Goal: Find specific page/section: Find specific page/section

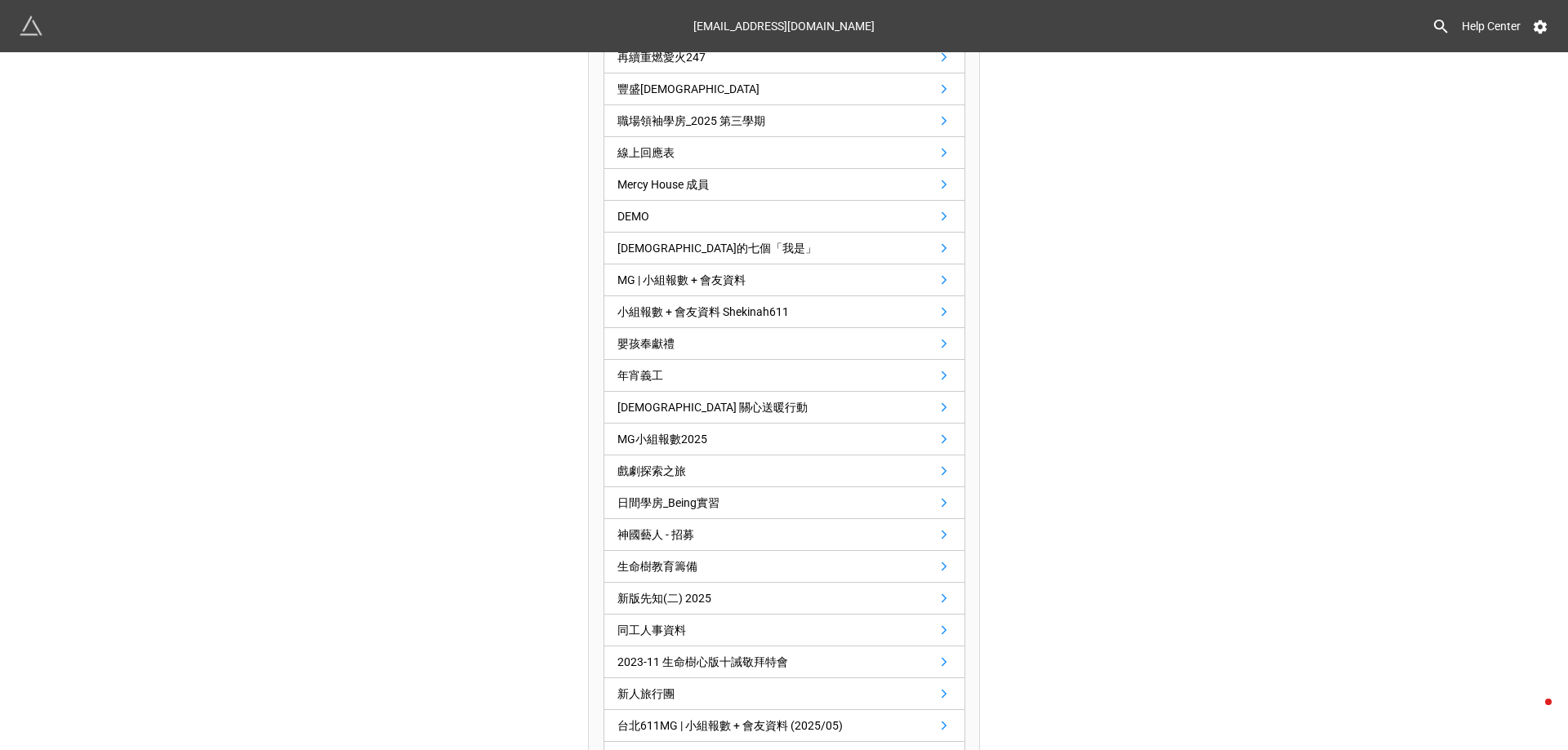
scroll to position [2245, 0]
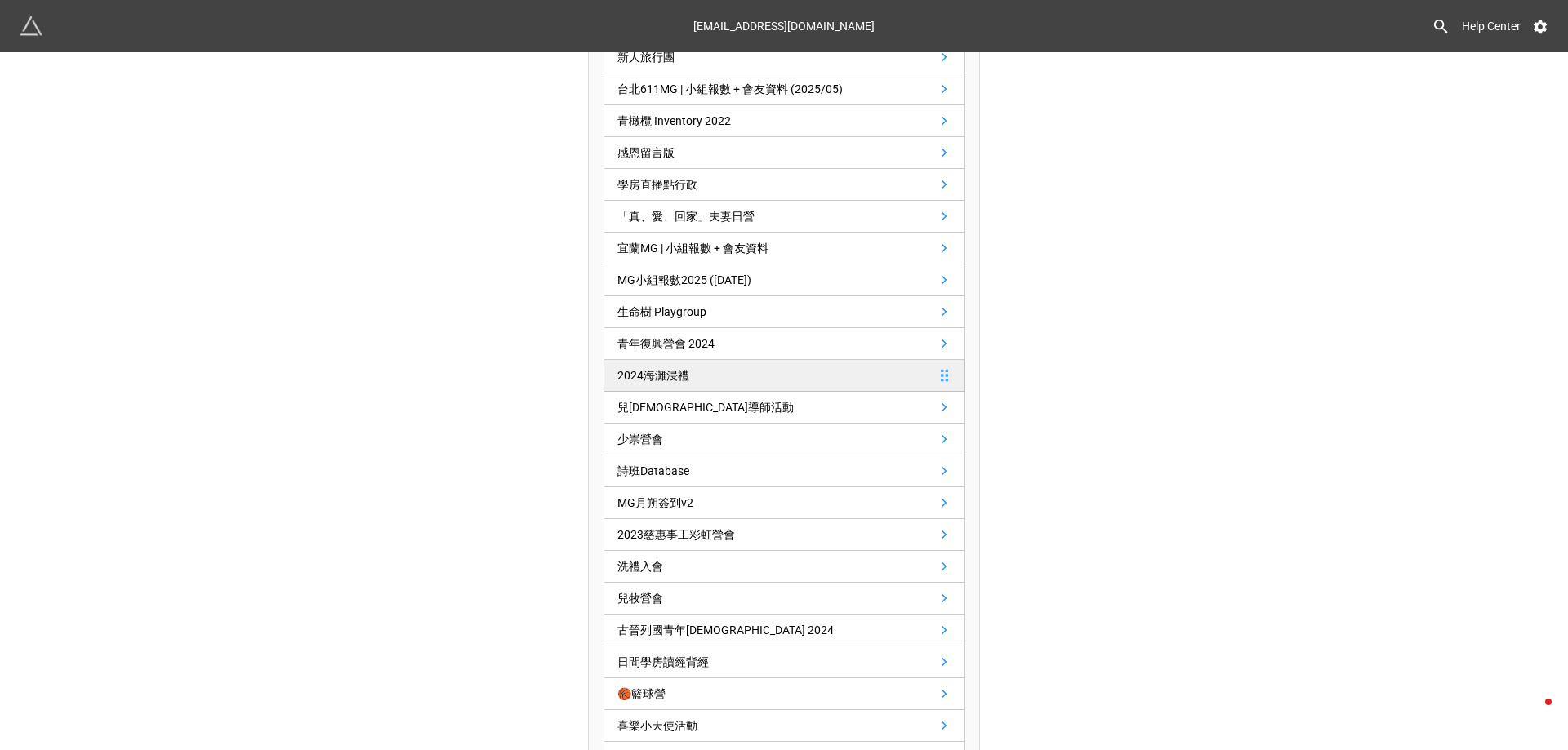
click at [768, 367] on link "2024海灘浸禮" at bounding box center [784, 375] width 362 height 32
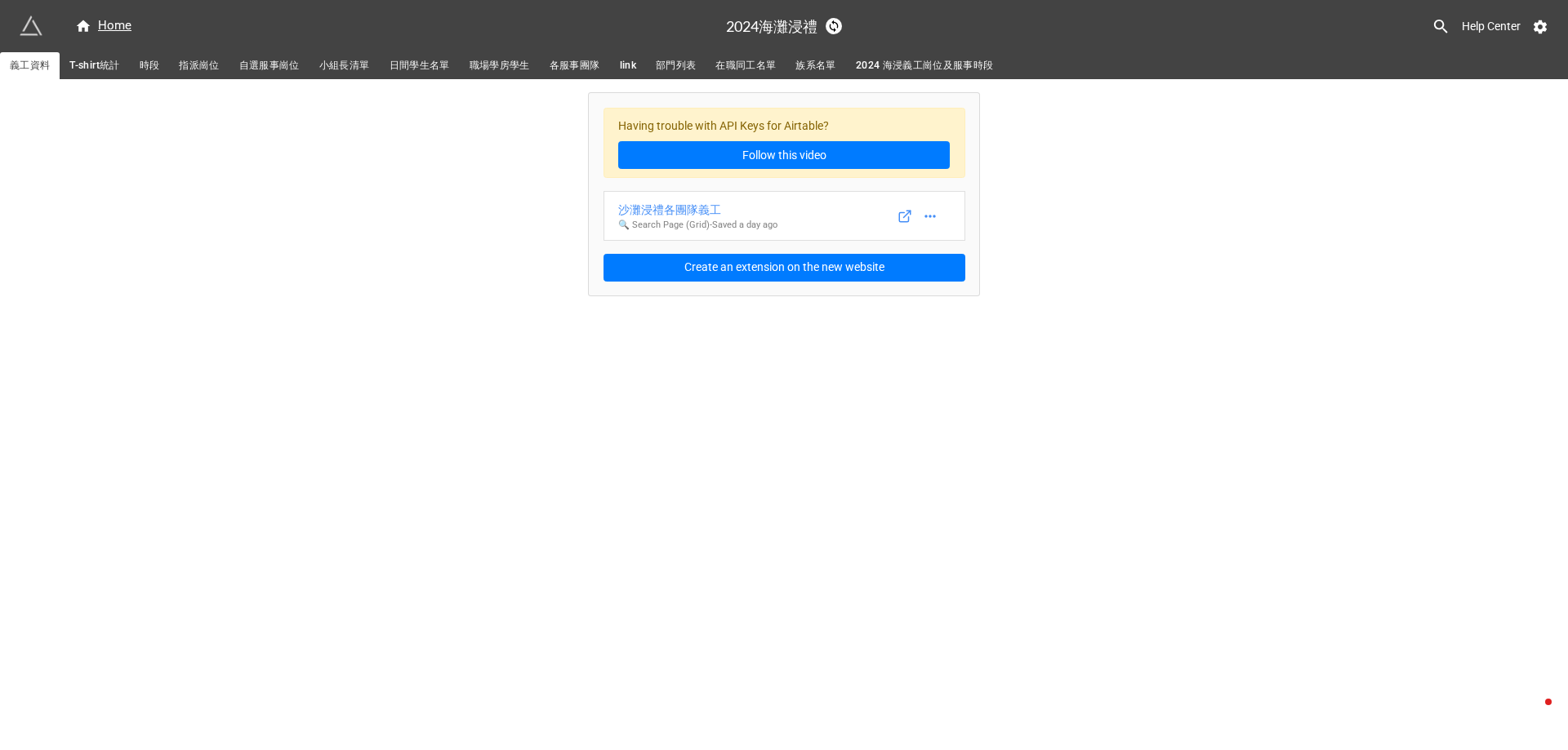
click at [198, 62] on span "指派崗位" at bounding box center [198, 65] width 40 height 17
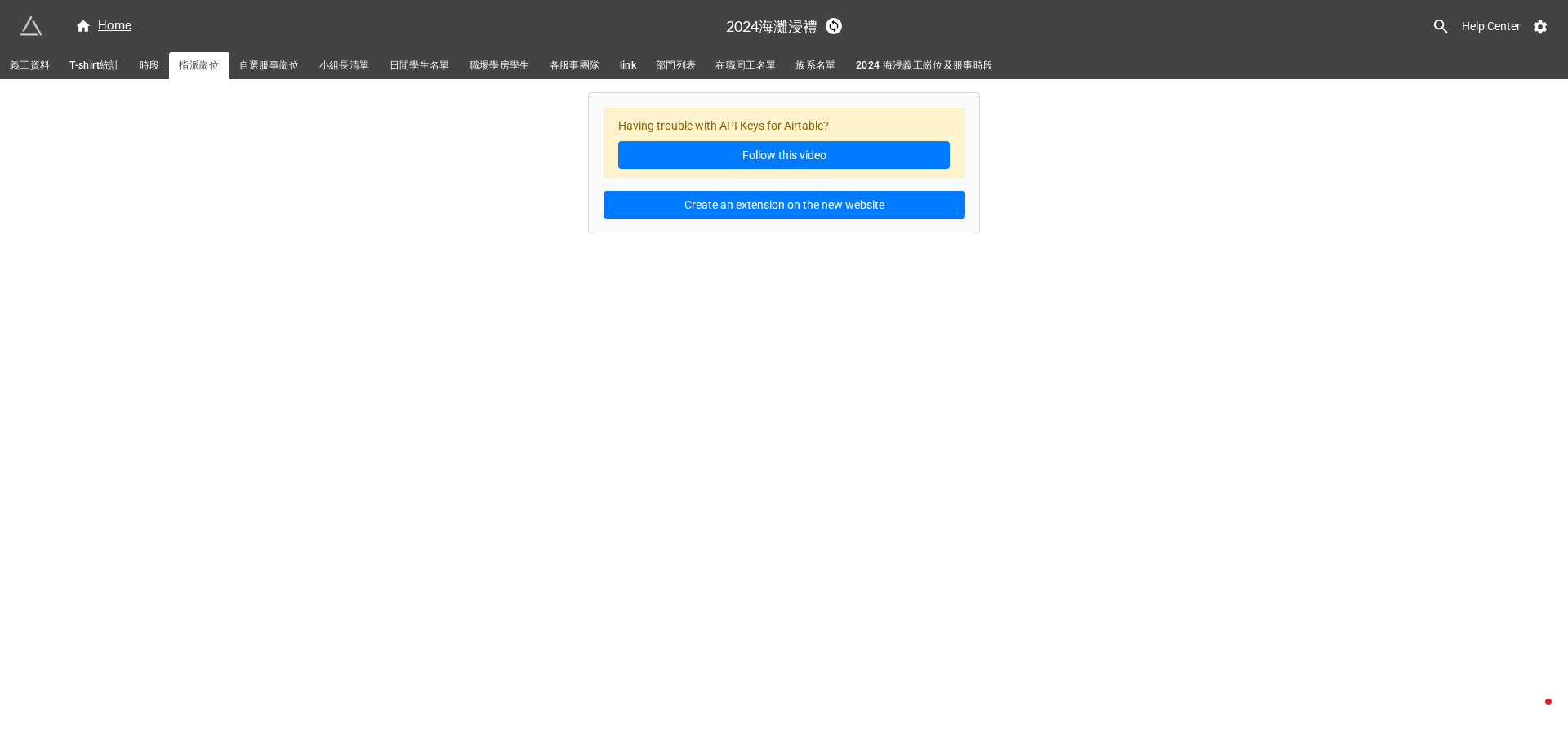
click at [17, 54] on link "義工資料" at bounding box center [29, 65] width 60 height 27
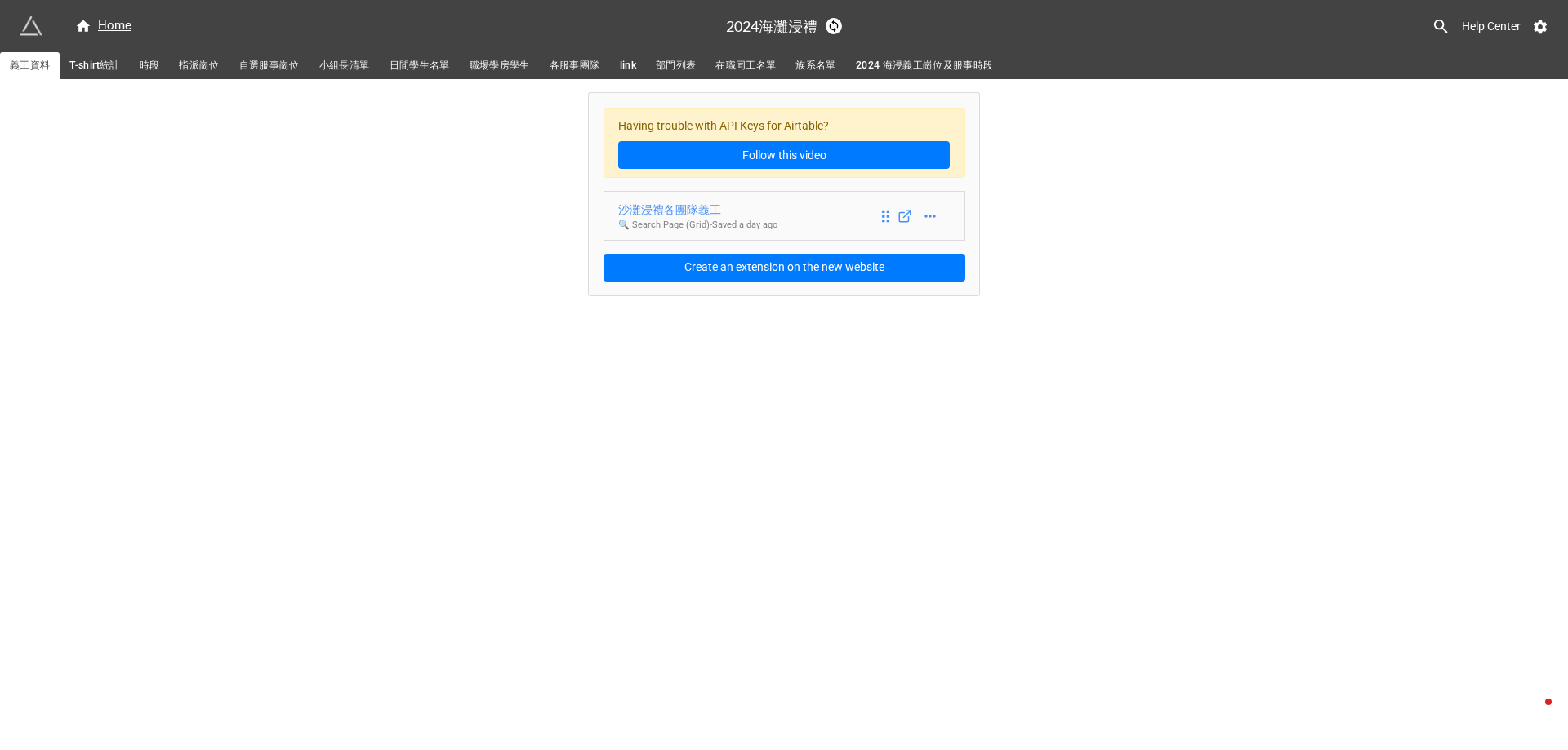
click at [684, 204] on div "沙灘浸禮各團隊義工" at bounding box center [697, 210] width 159 height 18
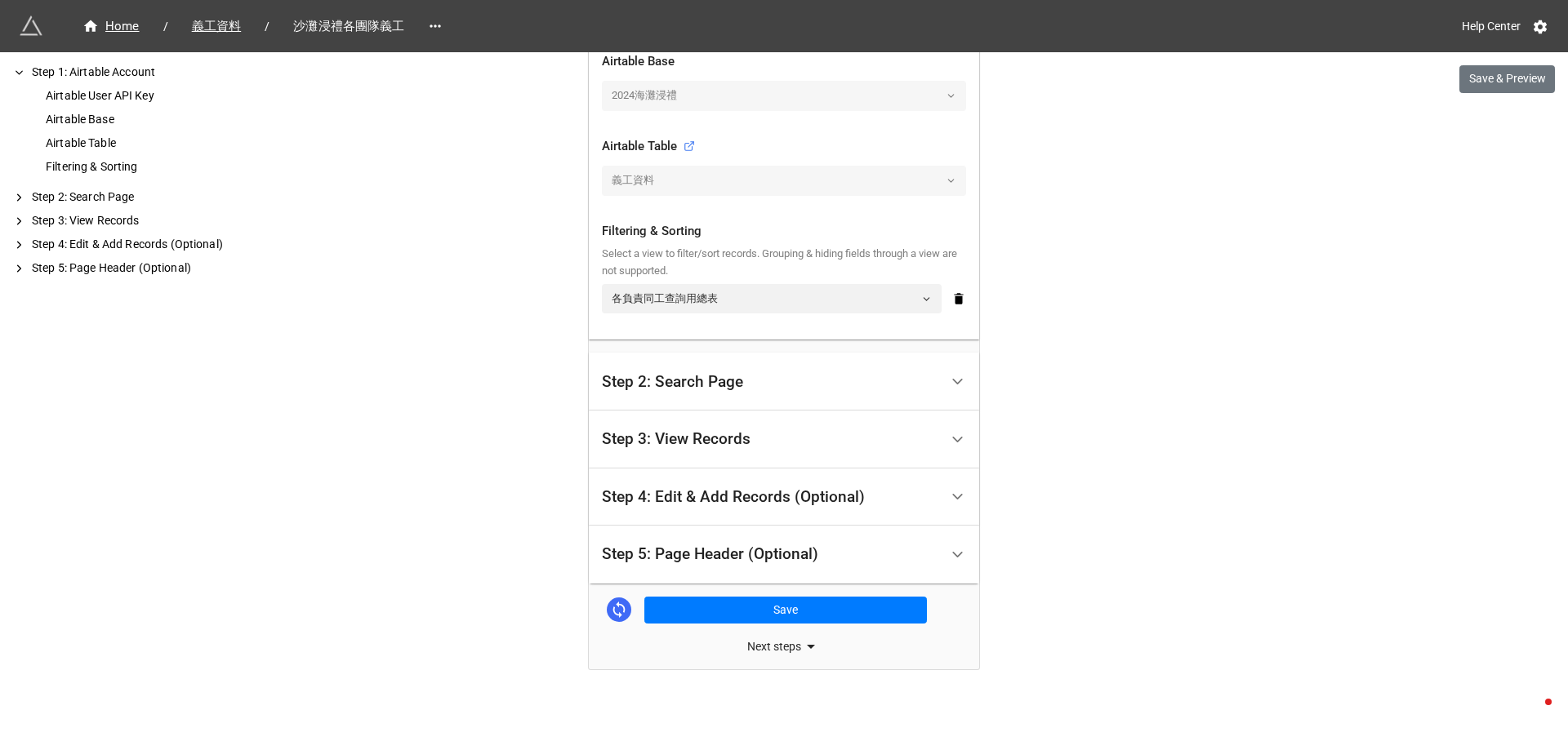
click at [678, 376] on div "Step 2: Search Page" at bounding box center [672, 382] width 141 height 17
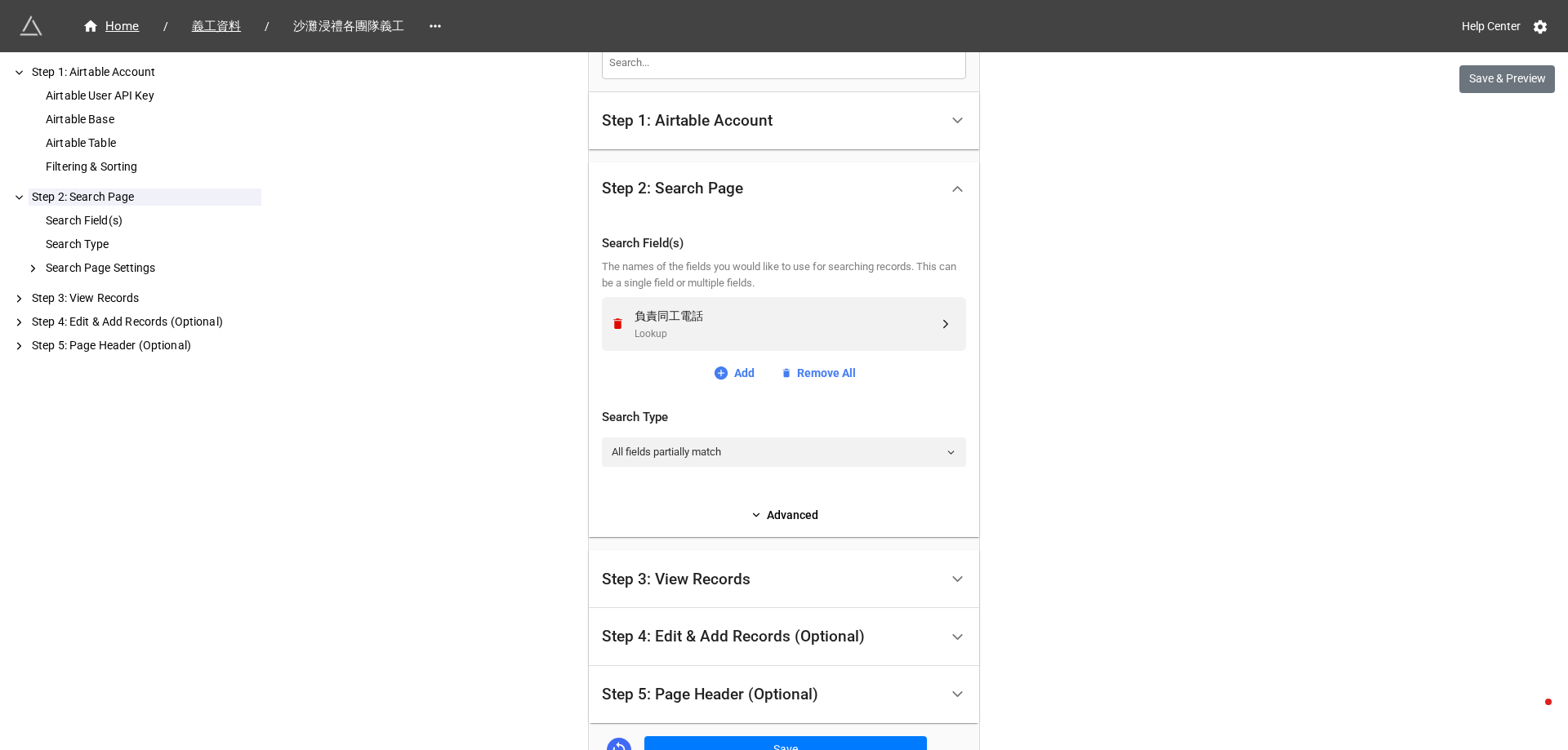
scroll to position [420, 0]
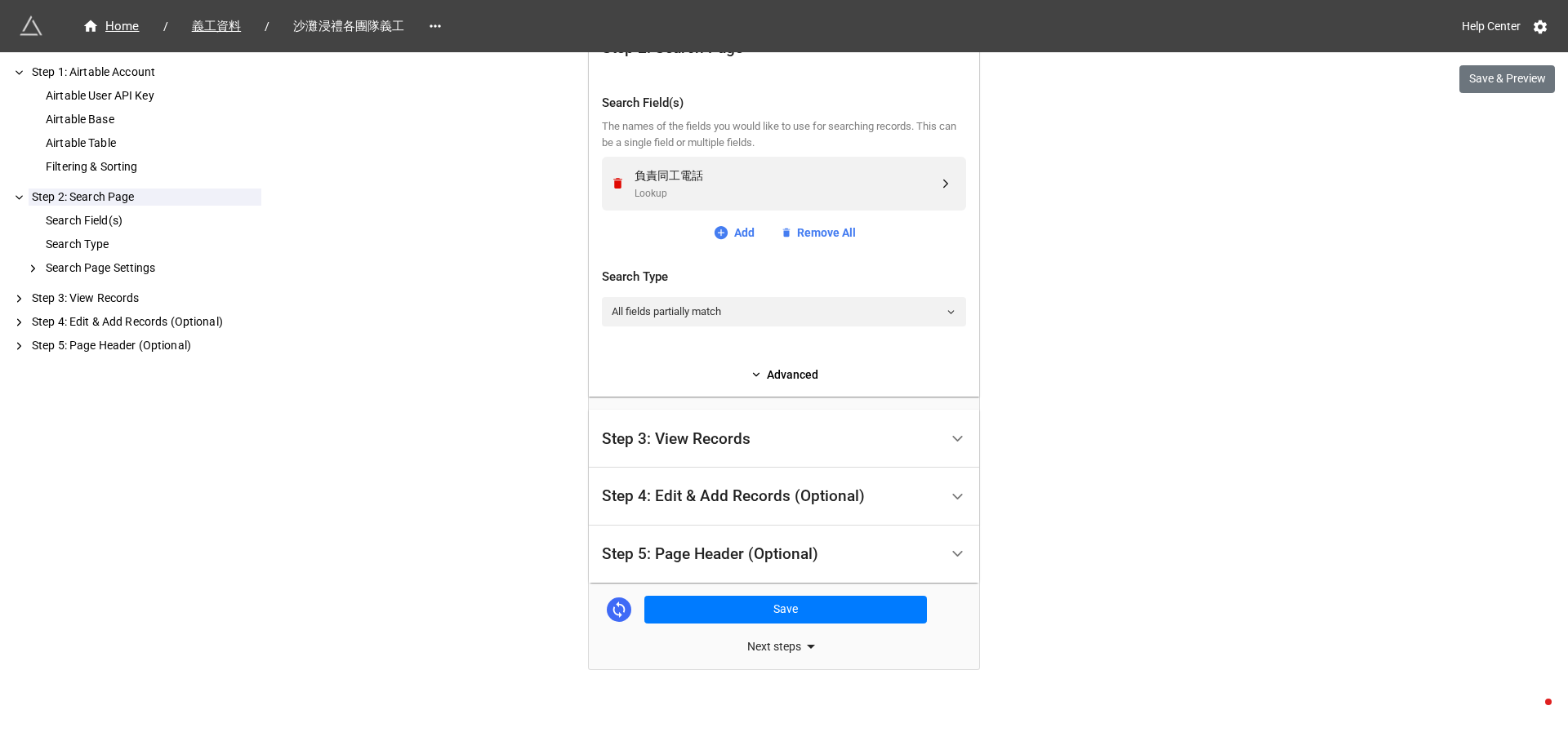
click at [721, 446] on div "Step 3: View Records" at bounding box center [676, 439] width 148 height 17
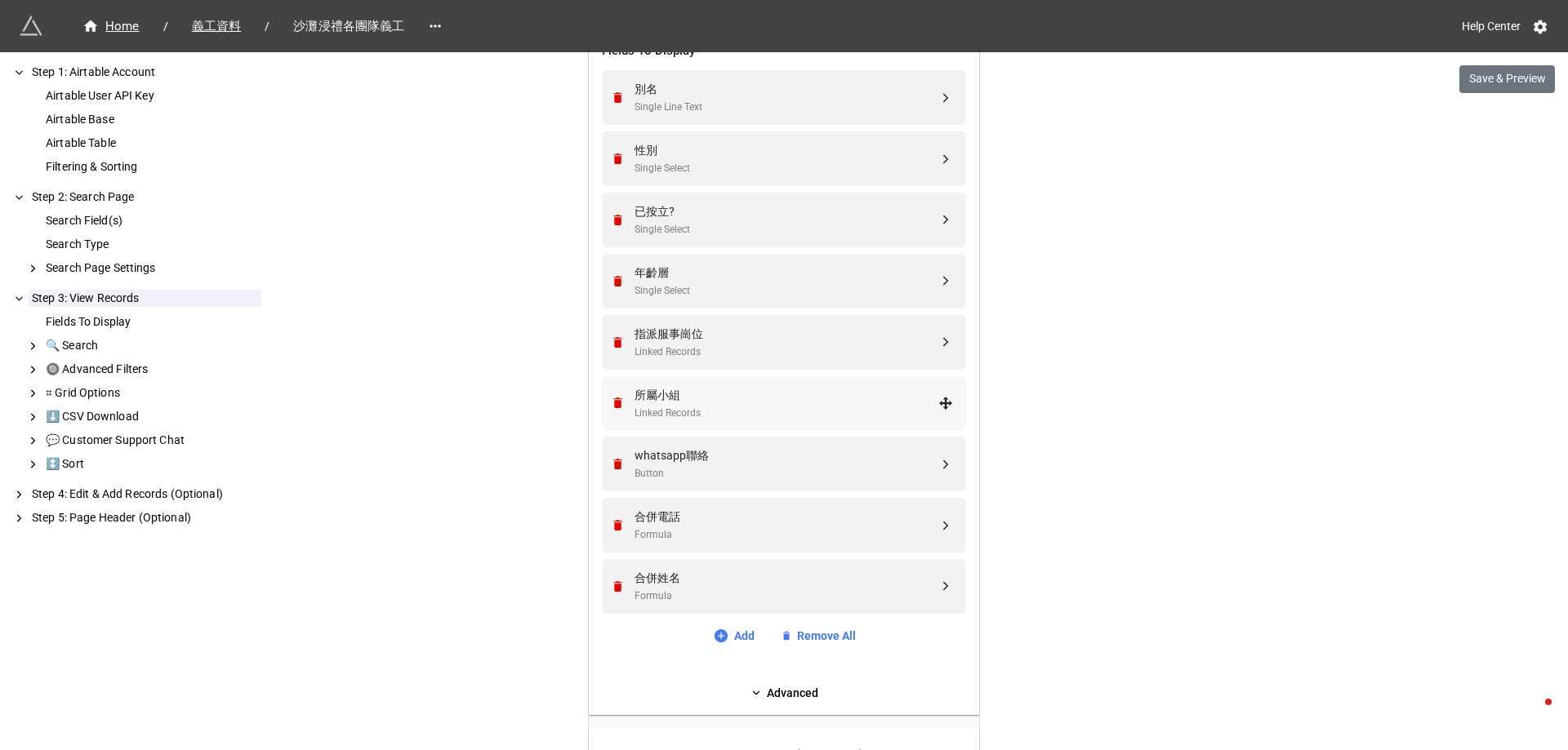
scroll to position [501, 0]
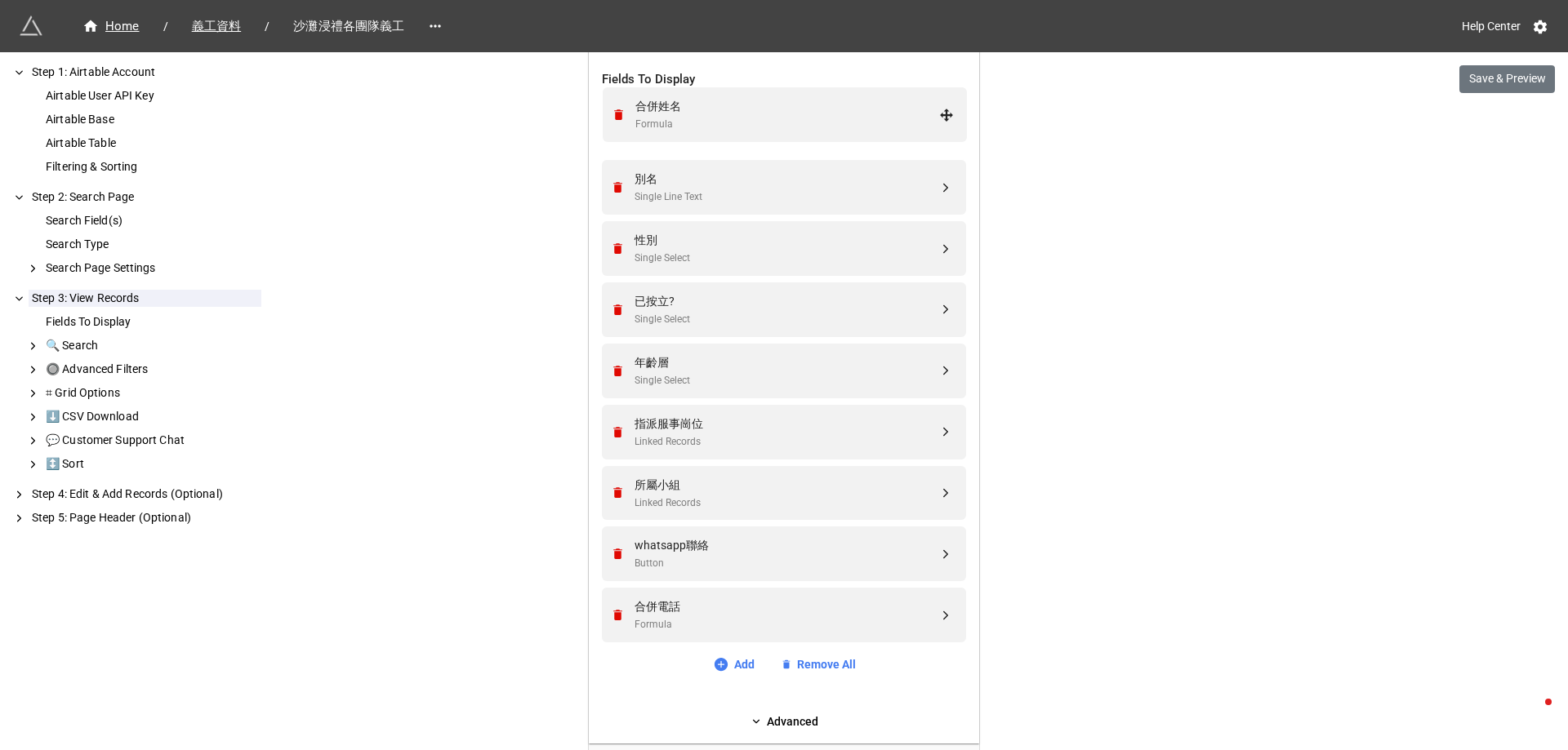
drag, startPoint x: 943, startPoint y: 617, endPoint x: 947, endPoint y: 115, distance: 502.0
click at [1066, 552] on div "Home / 義工資料 / 沙灘浸禮各團隊義工 Help Center Save & Preview How to Setup Step 1: Airtabl…" at bounding box center [784, 269] width 1568 height 1540
click at [1493, 84] on button "Save & Preview" at bounding box center [1507, 79] width 96 height 28
